Goal: Navigation & Orientation: Find specific page/section

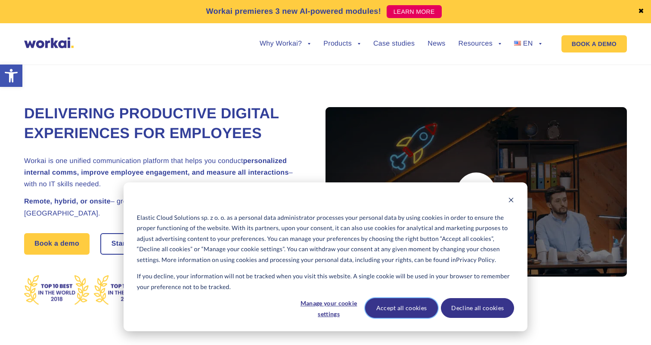
click at [412, 310] on button "Accept all cookies" at bounding box center [401, 308] width 73 height 20
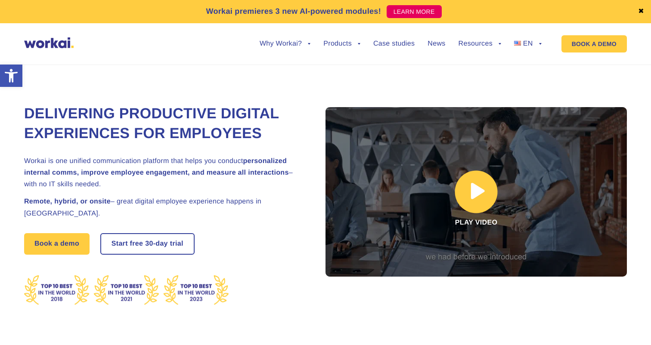
click at [483, 190] on link at bounding box center [476, 192] width 301 height 170
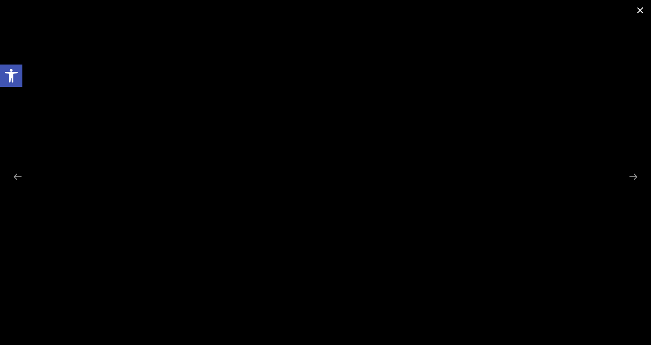
click at [638, 10] on span at bounding box center [641, 10] width 22 height 20
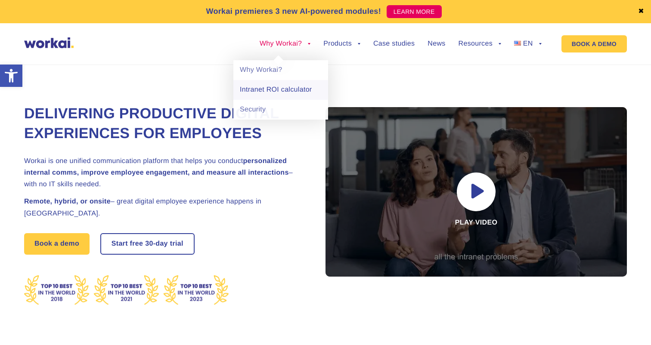
click at [281, 92] on link "Intranet ROI calculator" at bounding box center [280, 90] width 95 height 20
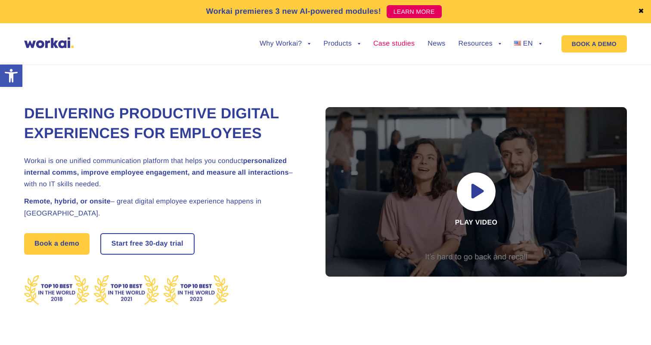
click at [395, 45] on link "Case studies" at bounding box center [393, 43] width 41 height 7
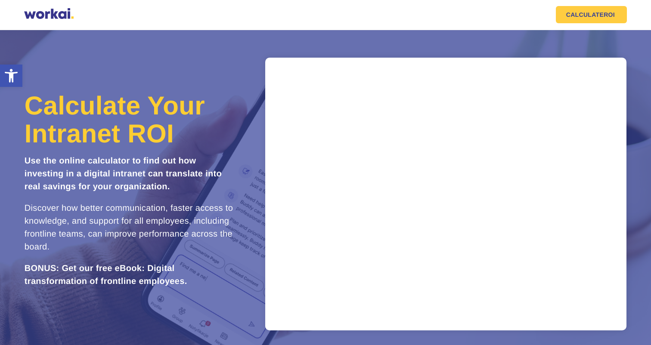
click at [71, 16] on div at bounding box center [49, 14] width 50 height 13
click at [48, 15] on div at bounding box center [49, 14] width 50 height 13
click at [28, 14] on div at bounding box center [49, 14] width 50 height 13
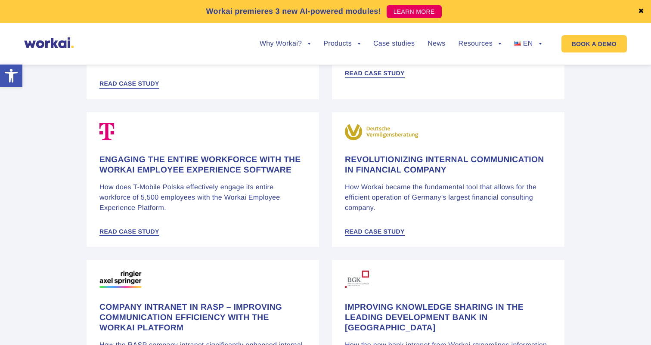
scroll to position [917, 0]
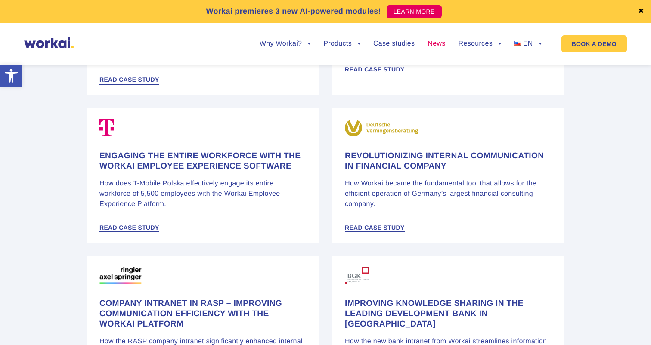
click at [437, 43] on link "News" at bounding box center [437, 43] width 18 height 7
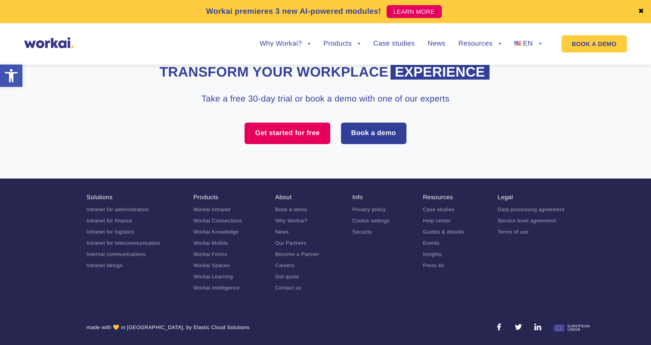
scroll to position [886, 0]
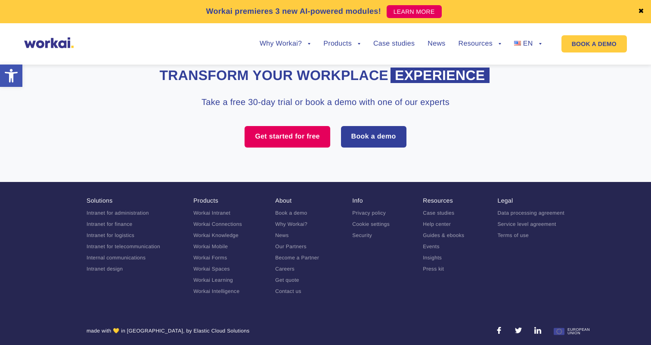
click at [438, 270] on link "Press kit" at bounding box center [433, 269] width 21 height 6
